Goal: Information Seeking & Learning: Learn about a topic

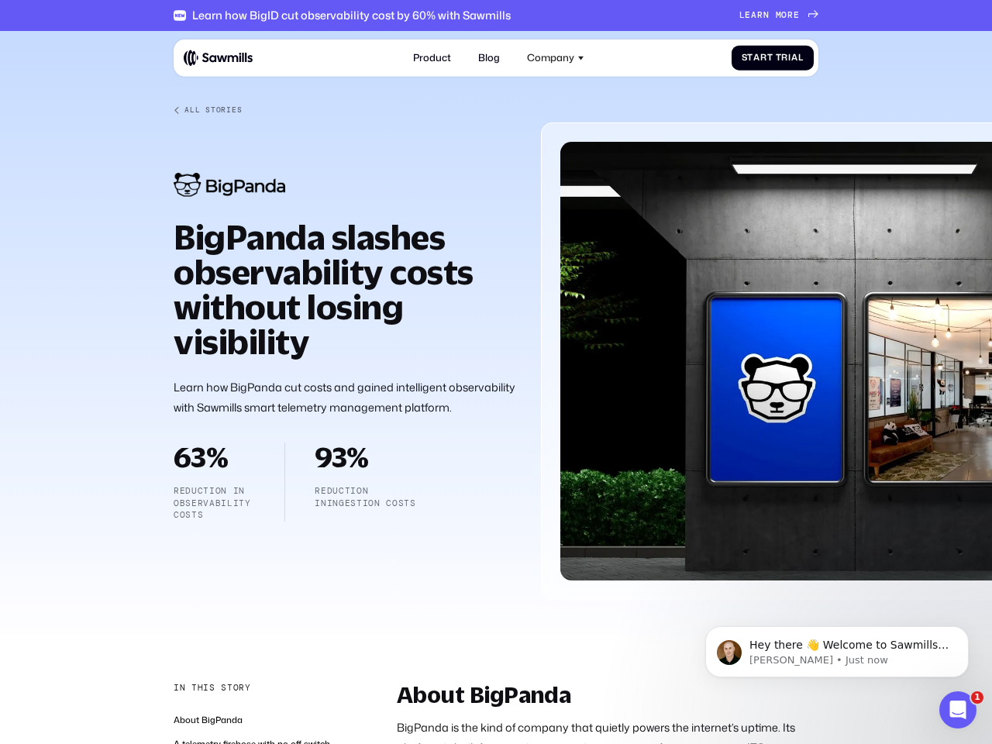
click at [556, 57] on div "Company" at bounding box center [550, 58] width 47 height 12
click at [211, 688] on div "In this story" at bounding box center [213, 688] width 78 height 12
click at [837, 652] on p "Hey there 👋 Welcome to Sawmills. The smart telemetry management platform that s…" at bounding box center [849, 646] width 200 height 16
click at [972, 631] on div at bounding box center [496, 341] width 992 height 620
